Goal: Register for event/course

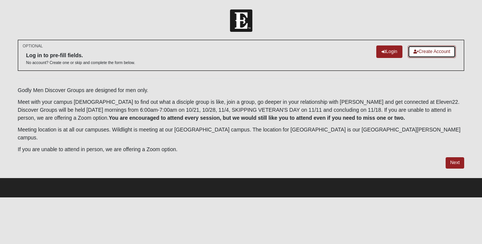
click at [420, 50] on link "Create Account" at bounding box center [432, 52] width 48 height 13
click at [386, 46] on link "Login" at bounding box center [390, 52] width 26 height 13
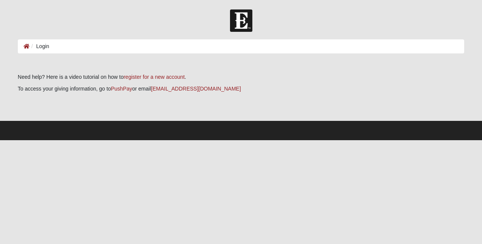
click at [85, 45] on ol "Login" at bounding box center [241, 46] width 447 height 14
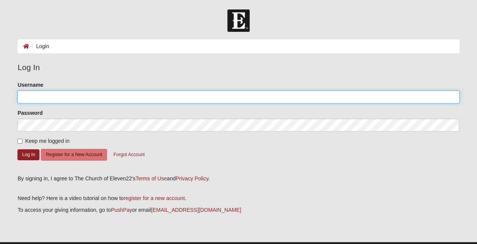
click at [67, 100] on input "Username" at bounding box center [237, 97] width 441 height 13
type input "rharnek"
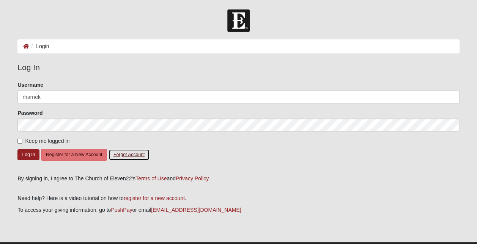
click at [133, 155] on button "Forgot Account" at bounding box center [128, 155] width 41 height 12
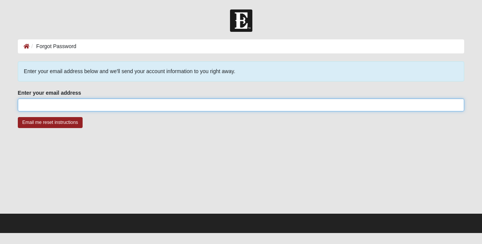
click at [99, 106] on input "Enter your email address" at bounding box center [241, 105] width 447 height 13
type input "[EMAIL_ADDRESS][DOMAIN_NAME]"
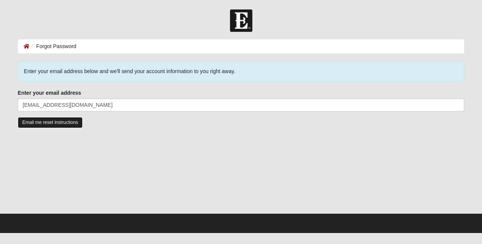
click at [52, 122] on input "Email me reset instructions" at bounding box center [50, 122] width 65 height 11
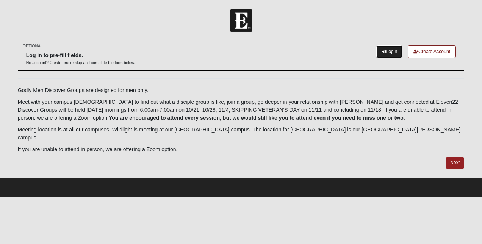
click at [385, 55] on link "Login" at bounding box center [390, 52] width 26 height 13
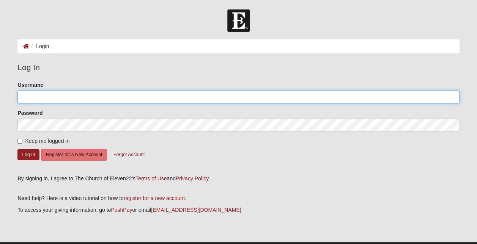
type input "rharnek"
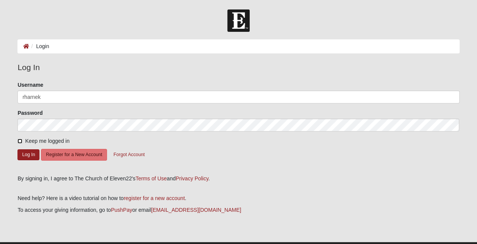
click at [21, 141] on input "Keep me logged in" at bounding box center [19, 141] width 5 height 5
checkbox input "true"
click at [32, 159] on button "Log In" at bounding box center [28, 154] width 22 height 11
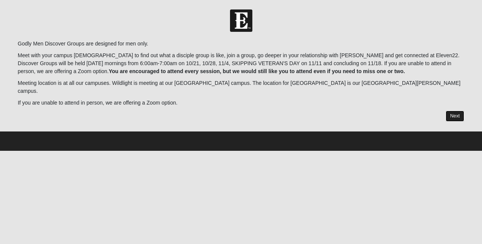
click at [457, 111] on link "Next" at bounding box center [455, 116] width 19 height 11
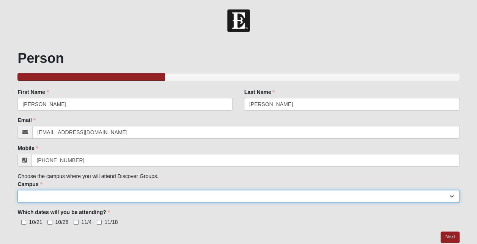
click at [72, 195] on select "Arlington Baymeadows College Park Orlando (Coming Soon) Eleven22 Online Fleming…" at bounding box center [237, 196] width 441 height 13
select select "3"
click at [17, 190] on select "Arlington Baymeadows College Park Orlando (Coming Soon) Eleven22 Online Fleming…" at bounding box center [237, 196] width 441 height 13
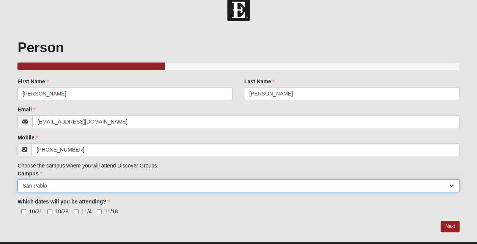
scroll to position [27, 0]
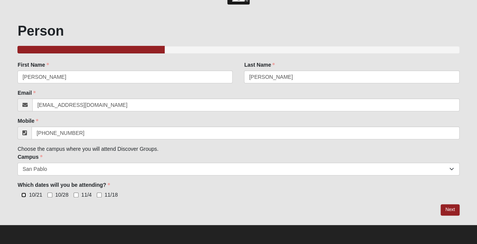
click at [21, 193] on input "10/21" at bounding box center [23, 195] width 5 height 5
checkbox input "true"
click at [51, 194] on input "10/28" at bounding box center [49, 195] width 5 height 5
checkbox input "true"
click at [75, 192] on label "11/4" at bounding box center [83, 195] width 18 height 8
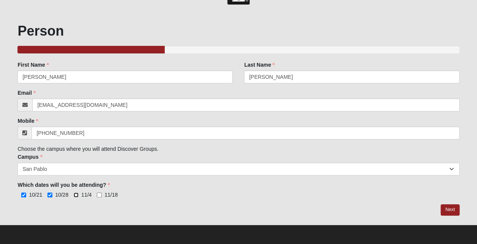
click at [75, 193] on input "11/4" at bounding box center [76, 195] width 5 height 5
checkbox input "true"
click at [99, 194] on input "11/18" at bounding box center [99, 195] width 5 height 5
checkbox input "true"
click at [447, 212] on link "Next" at bounding box center [449, 209] width 19 height 11
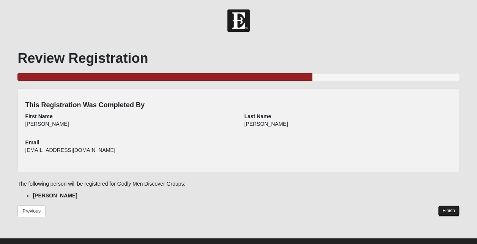
click at [444, 212] on link "Finish" at bounding box center [449, 211] width 22 height 11
